Goal: Task Accomplishment & Management: Complete application form

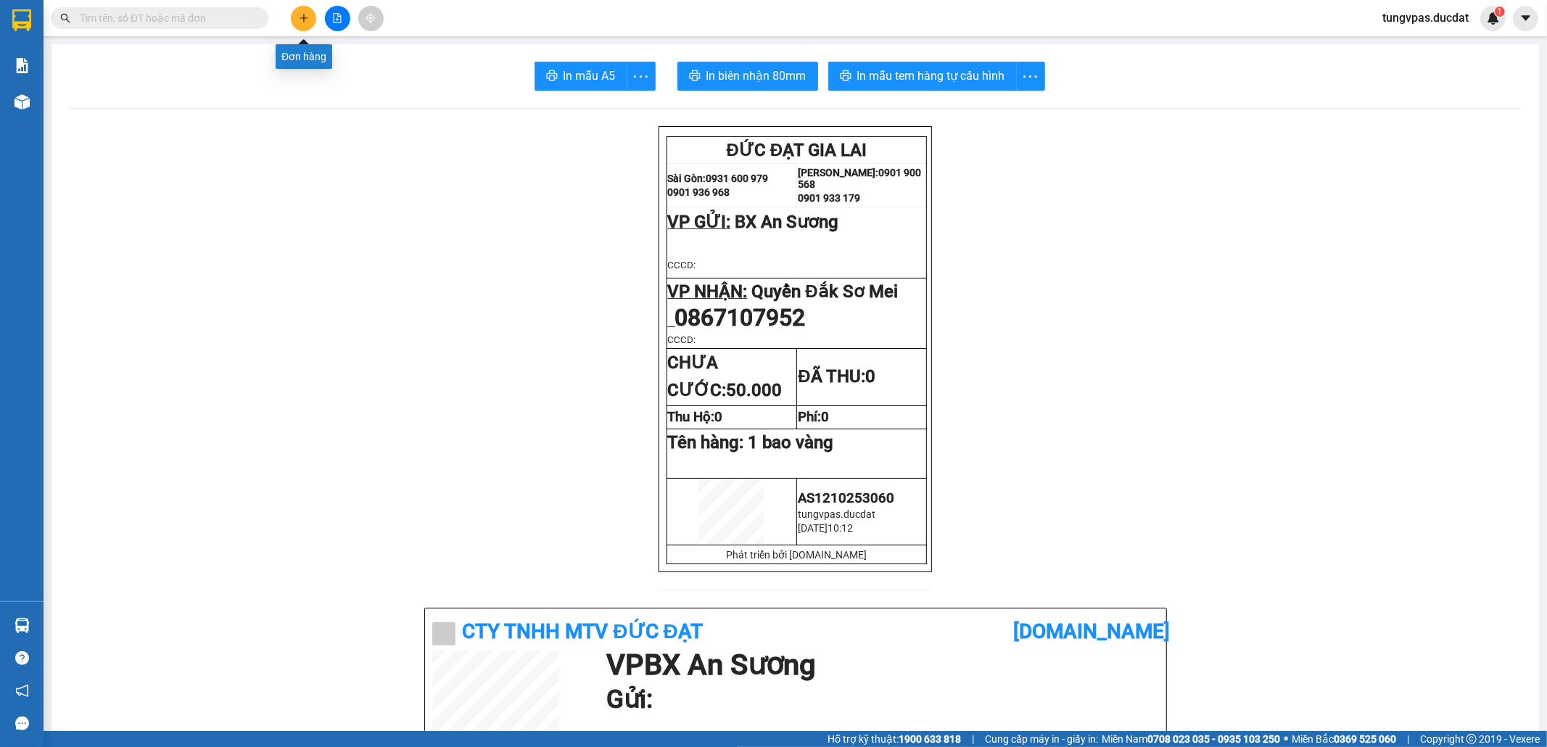
click at [299, 19] on icon "plus" at bounding box center [304, 18] width 10 height 10
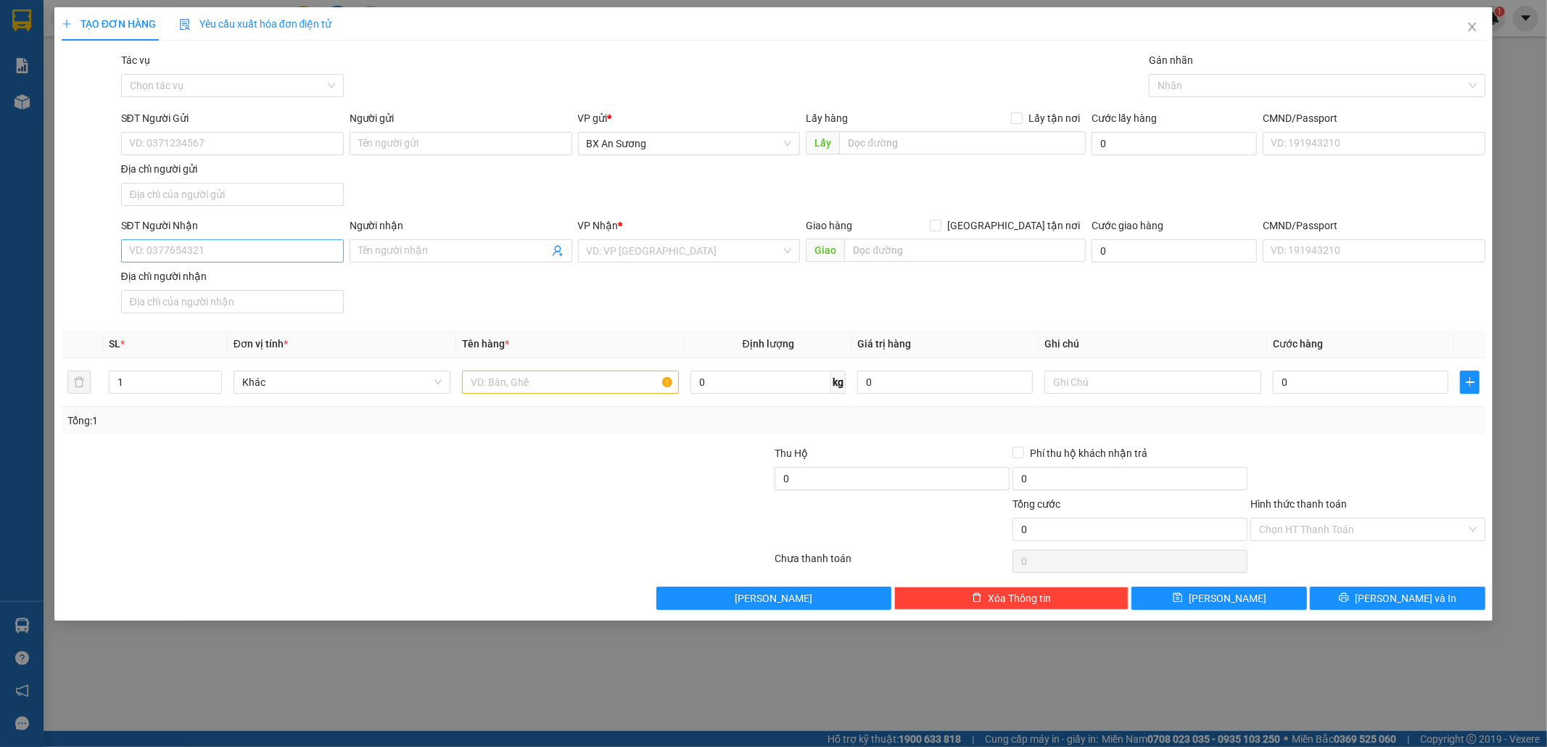
drag, startPoint x: 279, startPoint y: 235, endPoint x: 276, endPoint y: 251, distance: 16.2
click at [278, 236] on div "SĐT Người Nhận" at bounding box center [232, 229] width 223 height 22
click at [276, 251] on input "SĐT Người Nhận" at bounding box center [232, 250] width 223 height 23
drag, startPoint x: 191, startPoint y: 244, endPoint x: 115, endPoint y: 252, distance: 77.3
click at [115, 252] on div "SĐT Người Nhận 8181 Người nhận Tên người nhận VP Nhận * VD: VP Sài Gòn Giao hàn…" at bounding box center [773, 269] width 1427 height 102
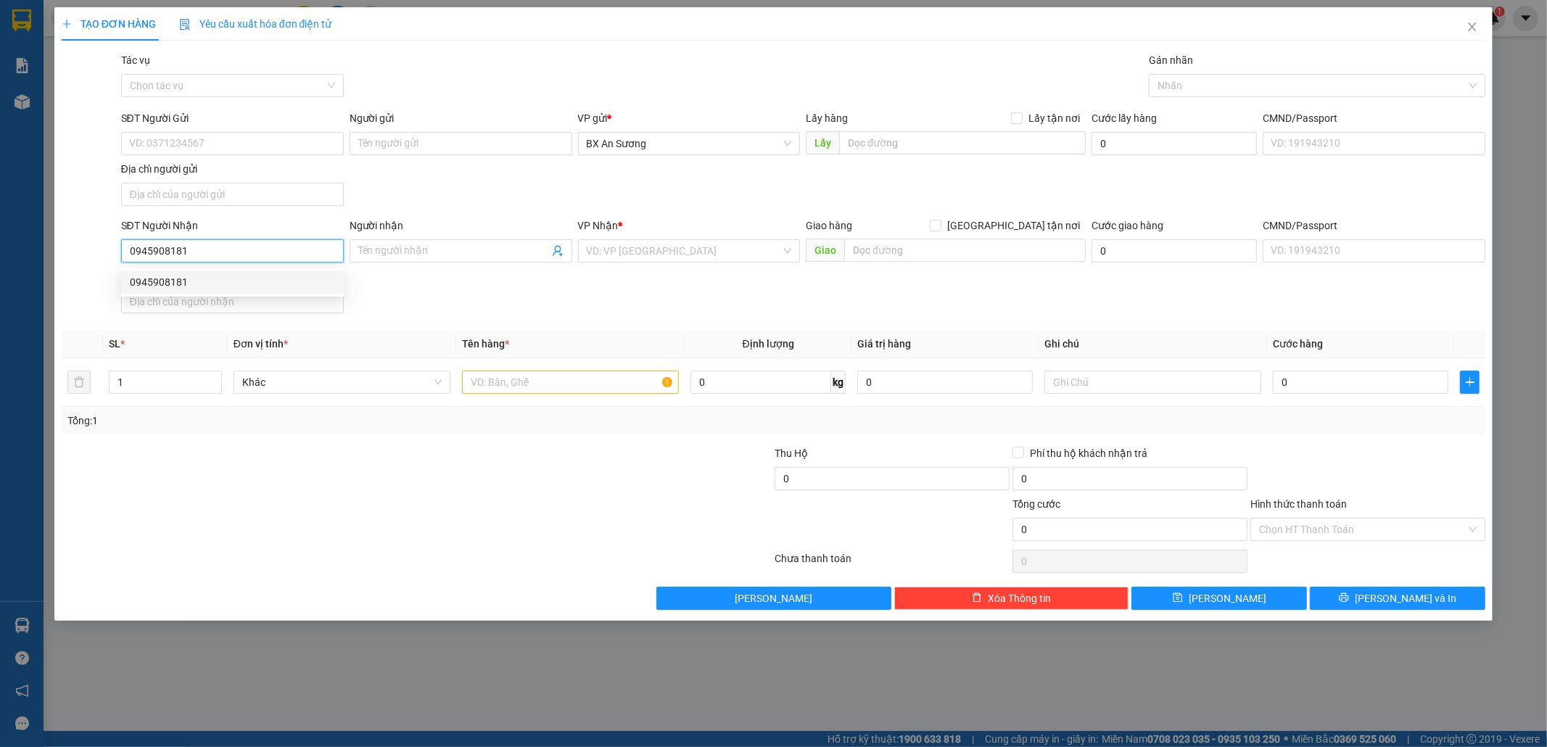
click at [160, 289] on div "0945908181" at bounding box center [232, 282] width 205 height 16
type input "0945908181"
click at [508, 384] on input "text" at bounding box center [570, 382] width 217 height 23
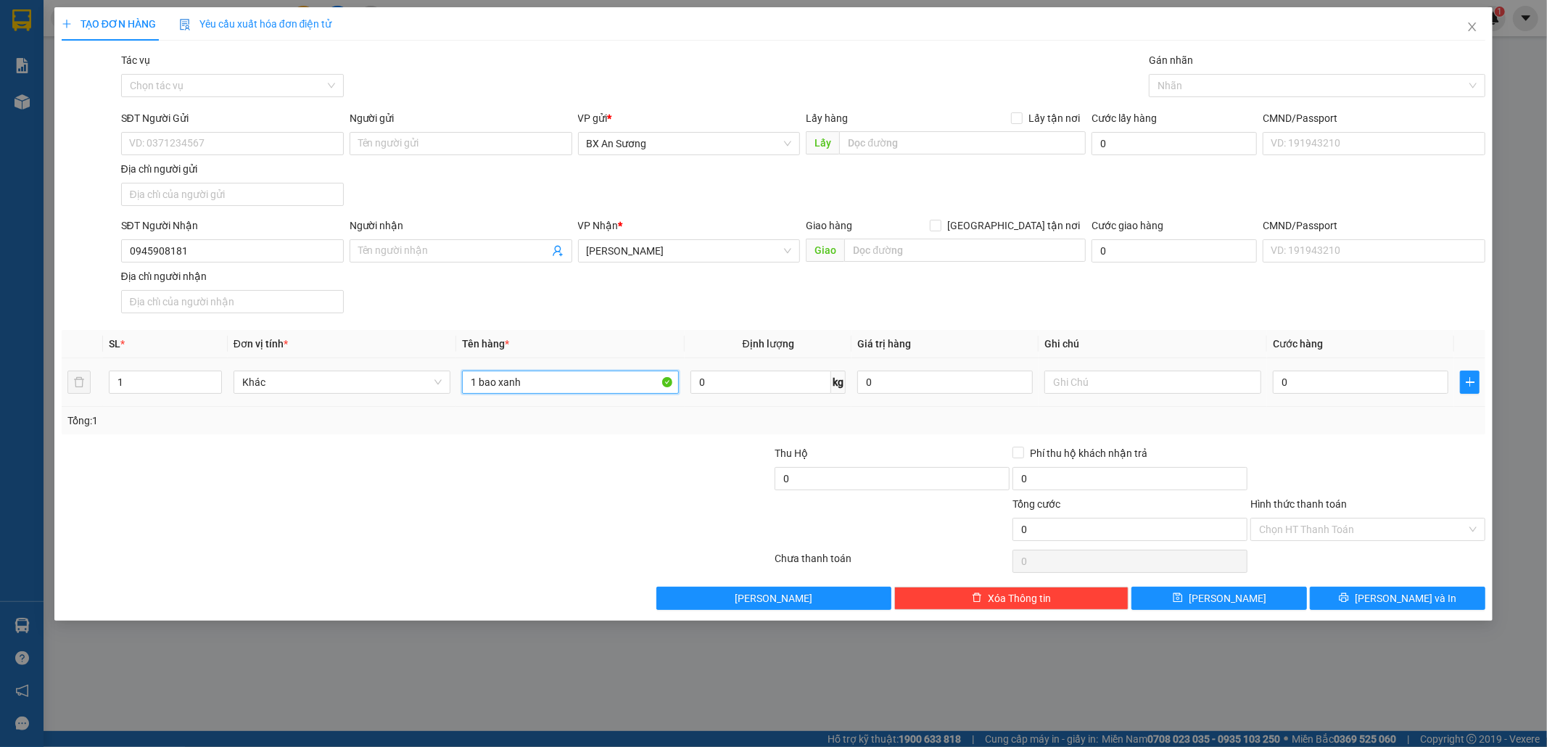
type input "1 bao xanh"
type input "1"
type input "10"
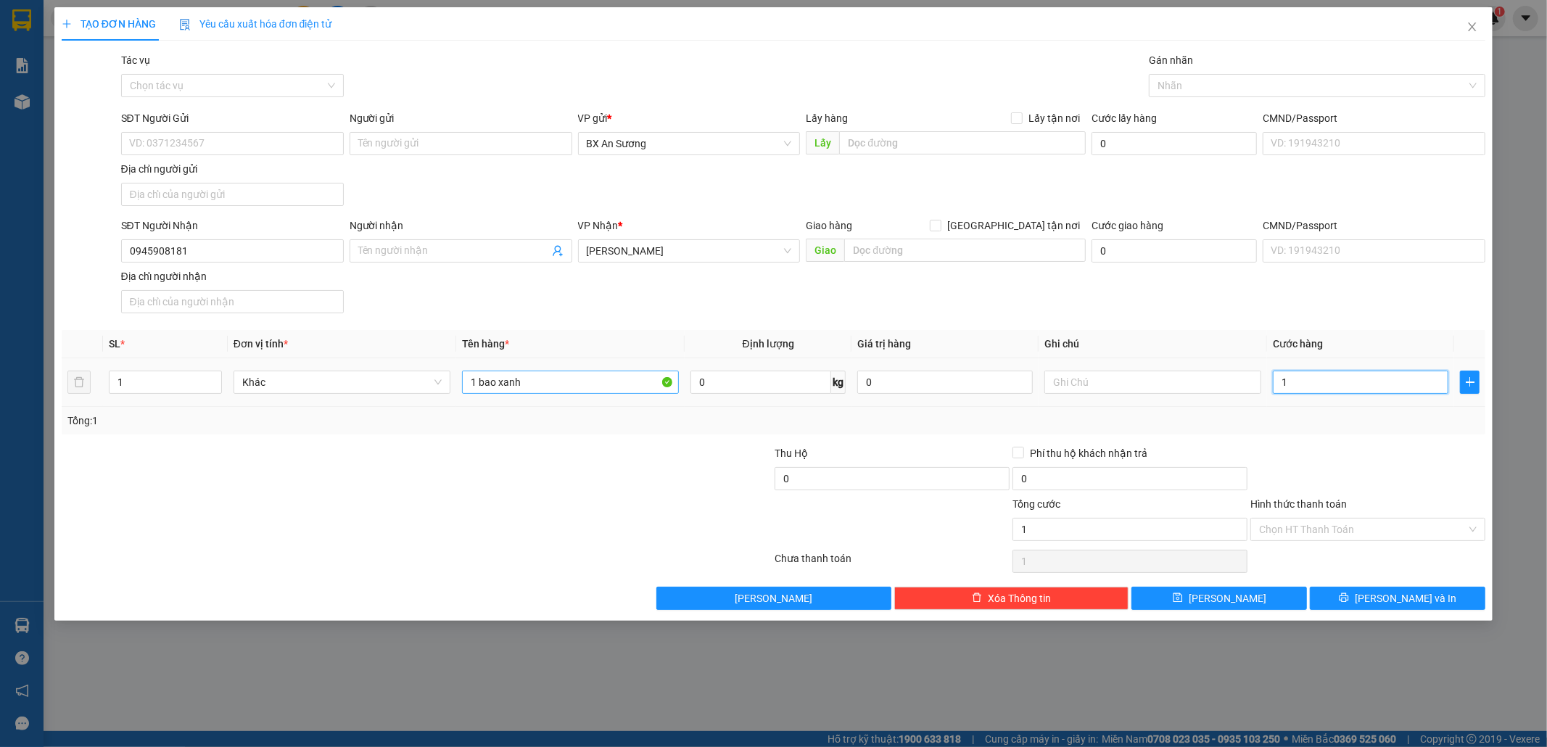
type input "10"
type input "100"
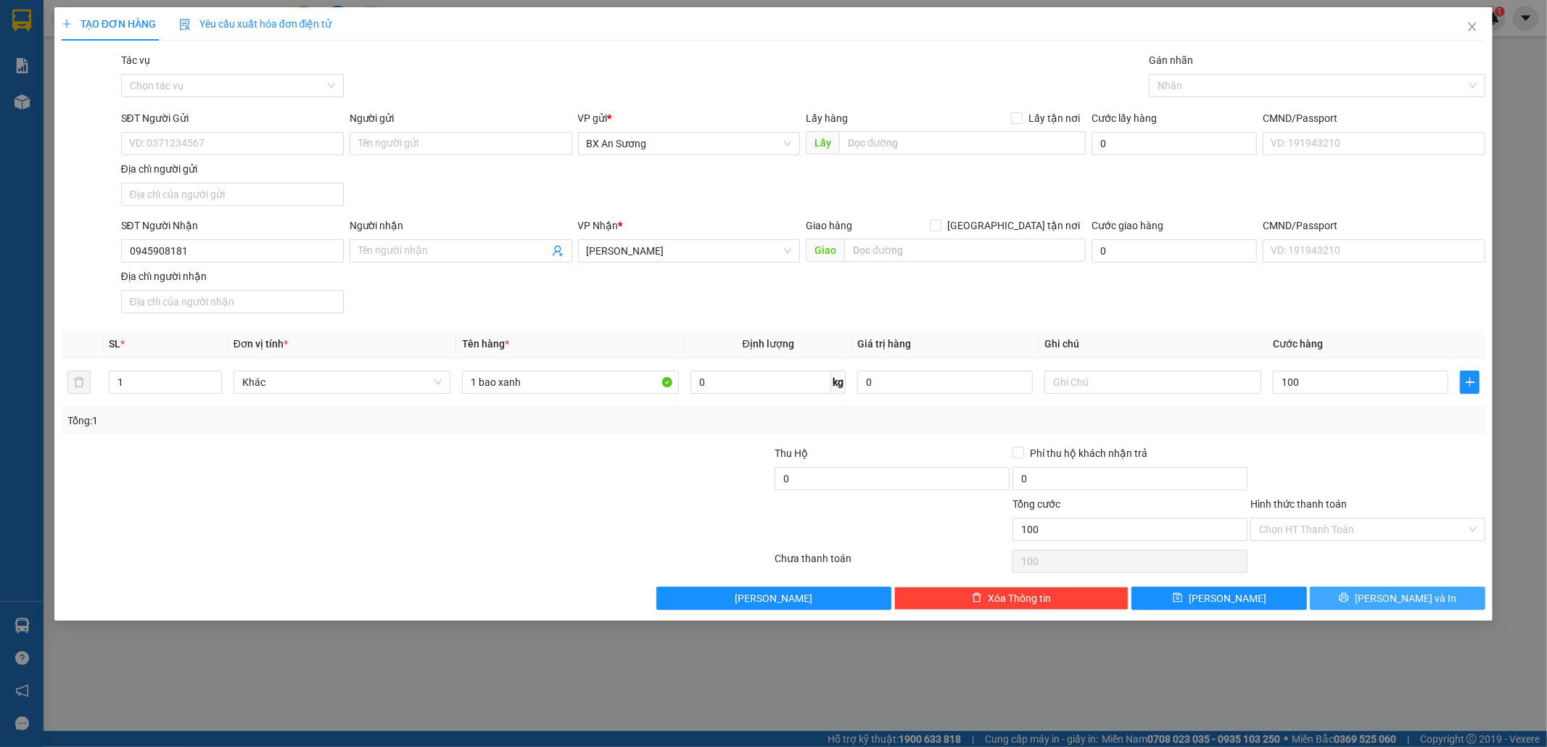
type input "100.000"
click at [1399, 603] on span "[PERSON_NAME] và In" at bounding box center [1405, 598] width 102 height 16
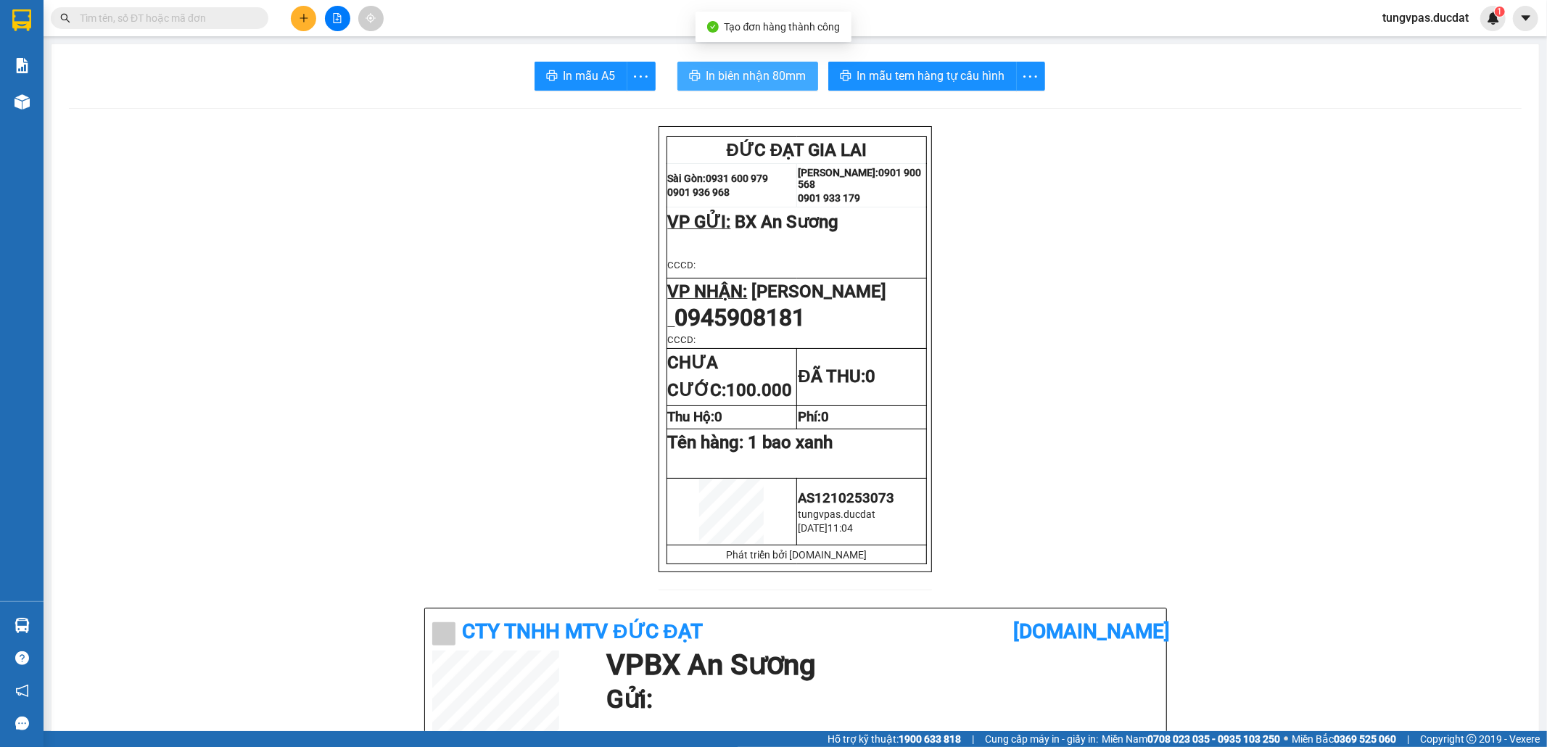
click at [773, 70] on span "In biên nhận 80mm" at bounding box center [756, 76] width 100 height 18
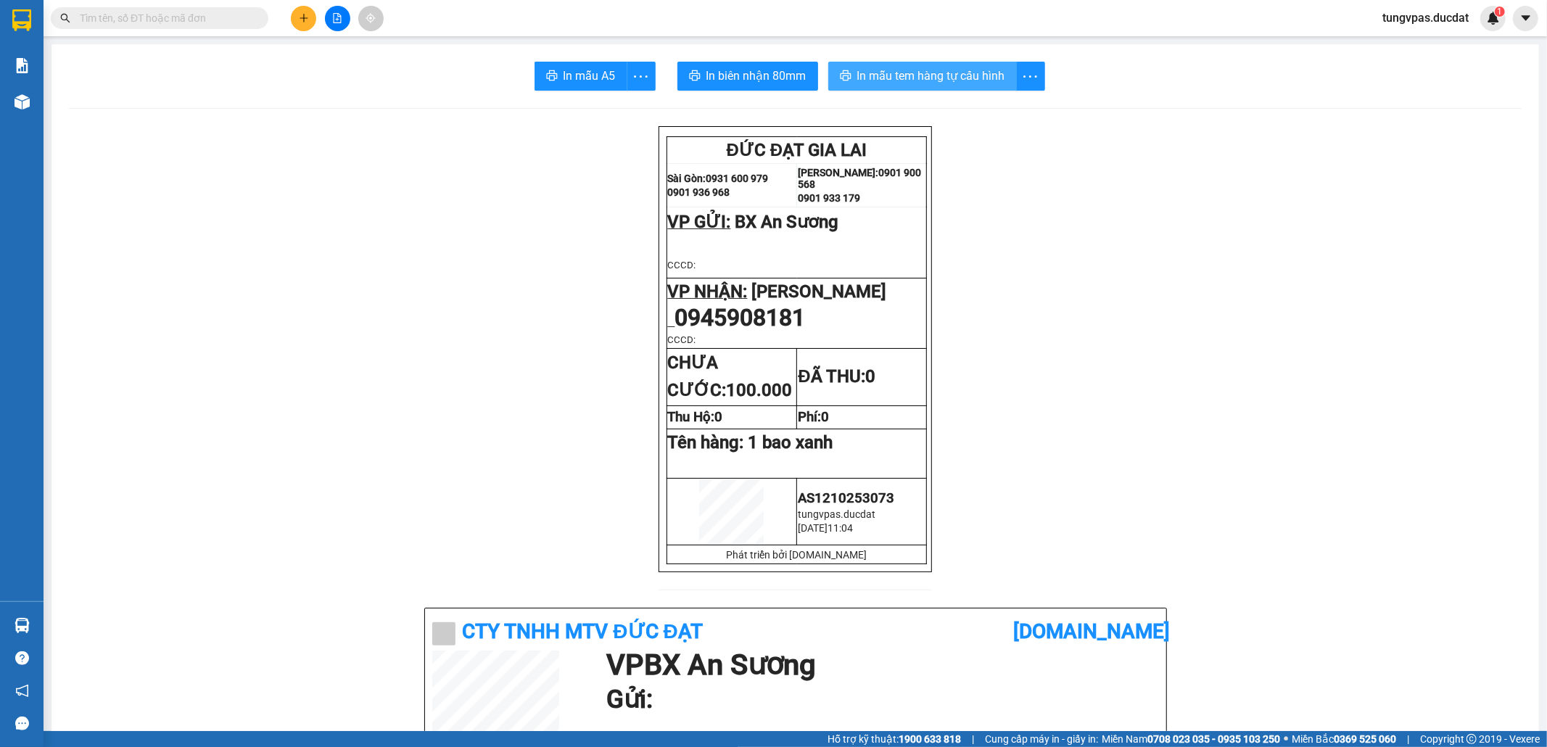
click at [978, 85] on span "In mẫu tem hàng tự cấu hình" at bounding box center [931, 76] width 148 height 18
